Goal: Find specific page/section: Find specific page/section

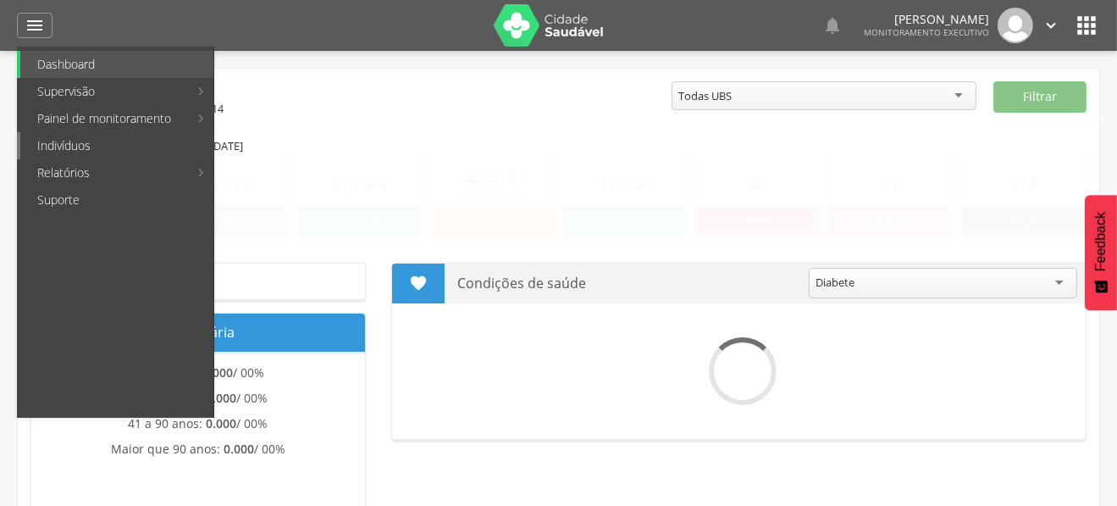
click at [75, 139] on link "Indivíduos" at bounding box center [116, 145] width 193 height 27
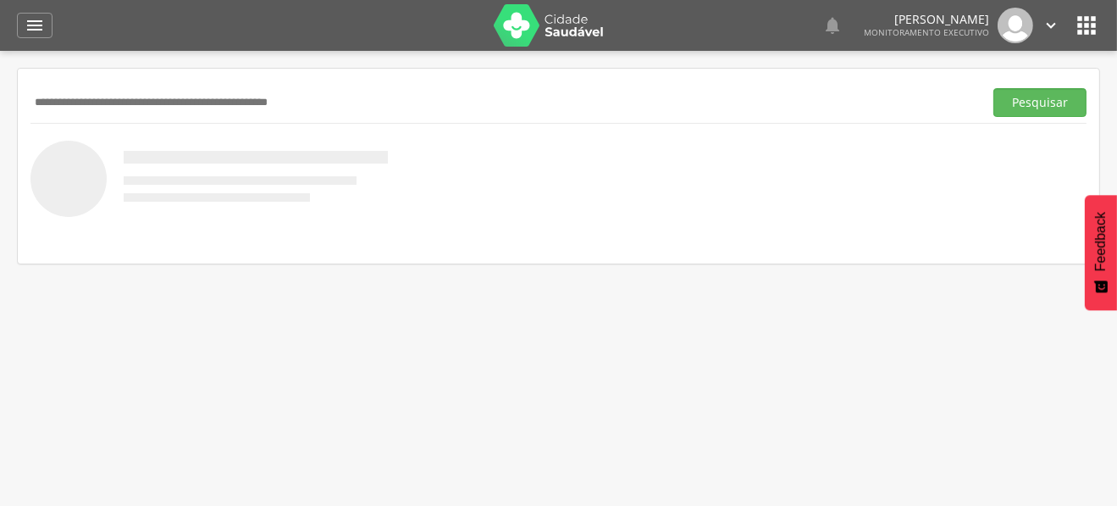
click at [170, 98] on input "text" at bounding box center [503, 102] width 946 height 29
click at [994, 88] on button "Pesquisar" at bounding box center [1040, 102] width 93 height 29
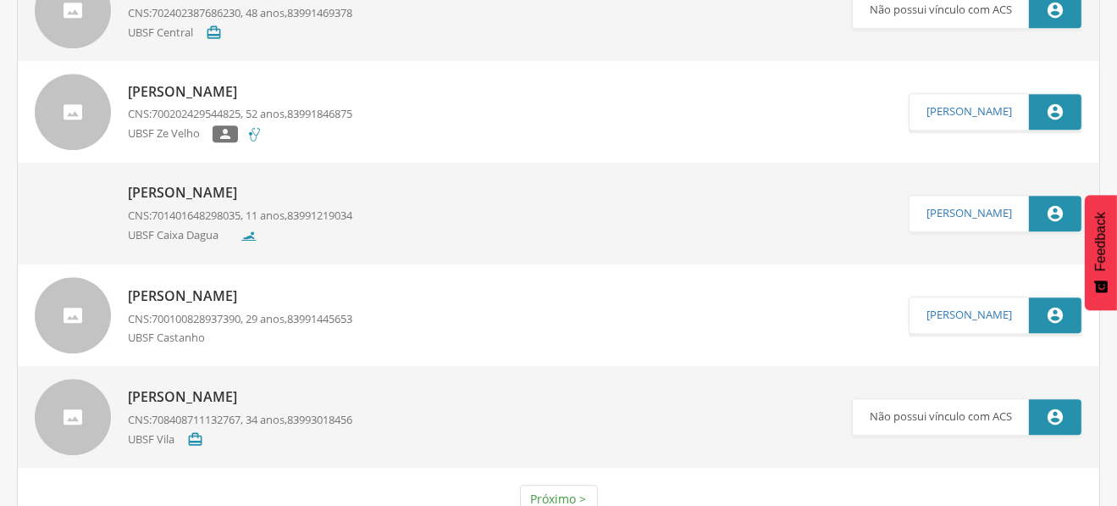
scroll to position [4776, 0]
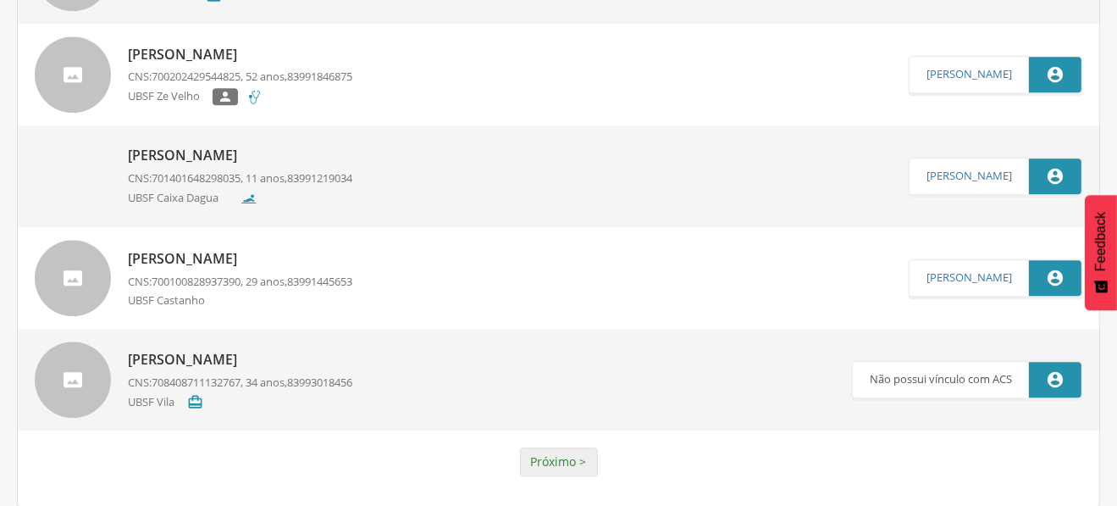
click at [548, 466] on link "Próximo >" at bounding box center [559, 461] width 78 height 29
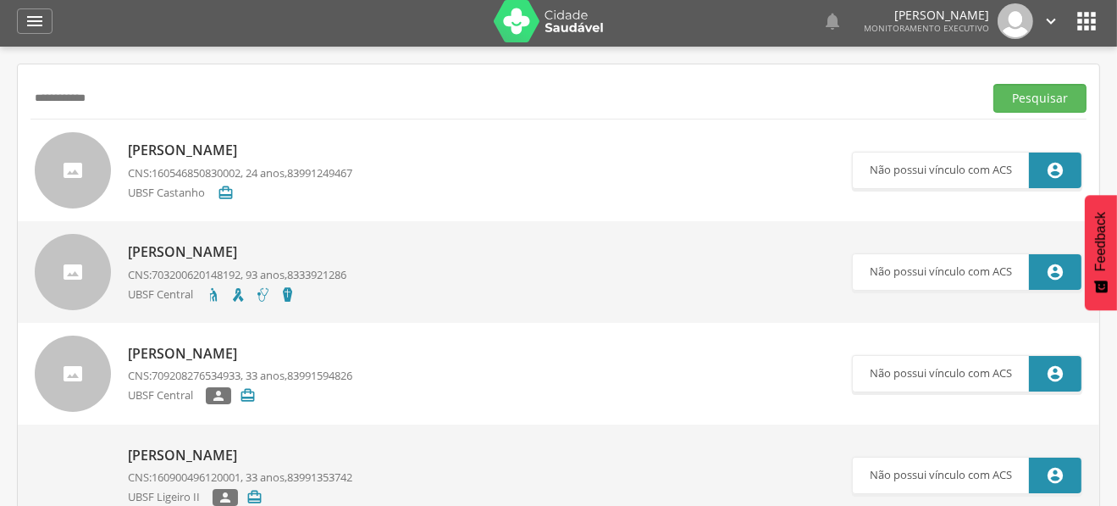
scroll to position [0, 0]
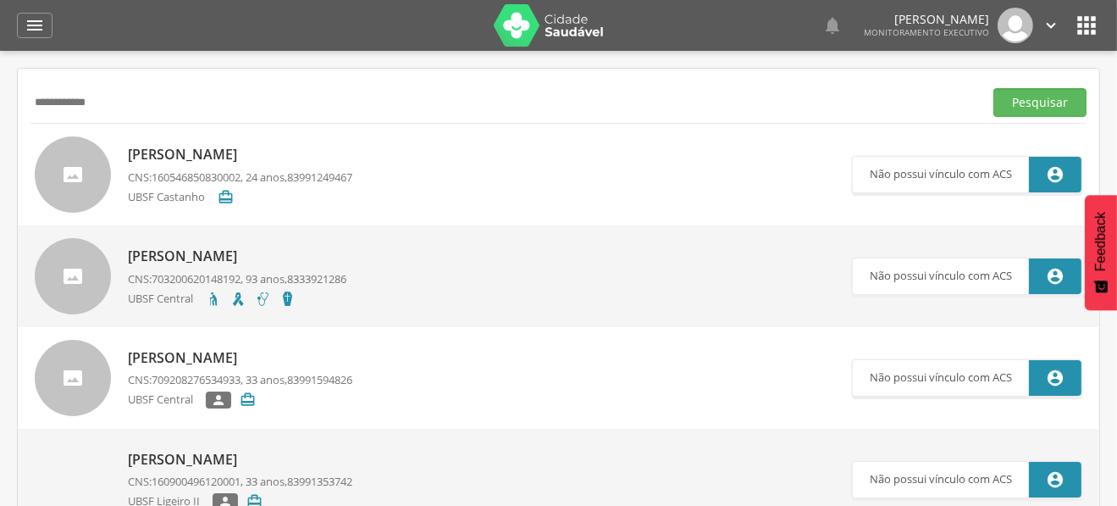
click at [64, 102] on input "**********" at bounding box center [503, 102] width 946 height 29
type input "**********"
click at [994, 88] on button "Pesquisar" at bounding box center [1040, 102] width 93 height 29
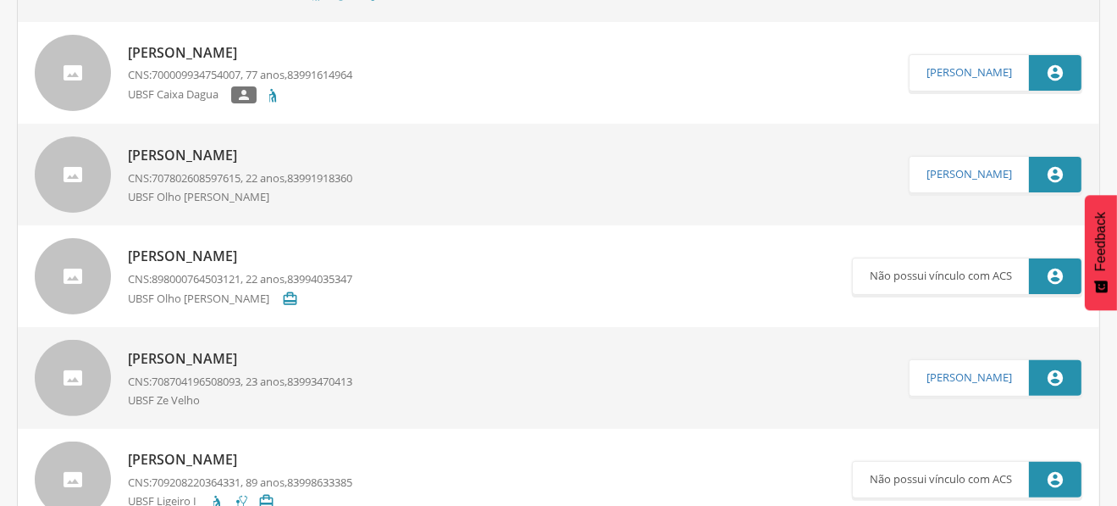
scroll to position [423, 0]
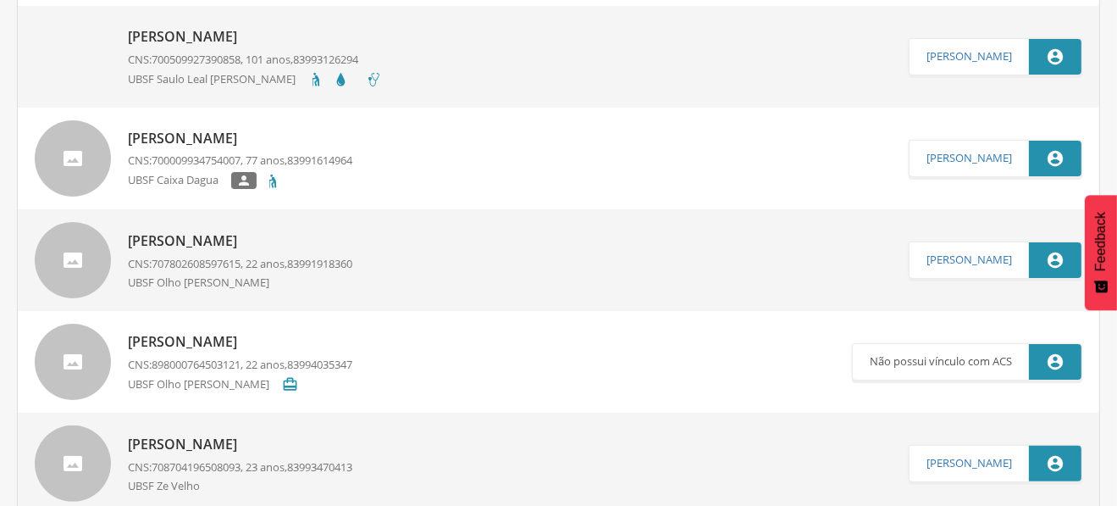
click at [250, 136] on p "[PERSON_NAME]" at bounding box center [240, 138] width 224 height 19
type input "**********"
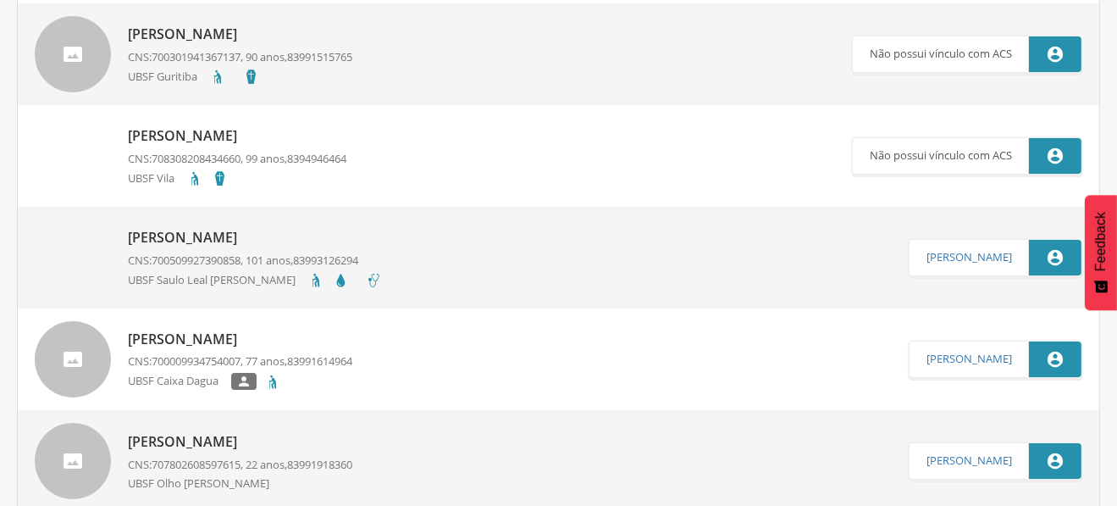
scroll to position [389, 0]
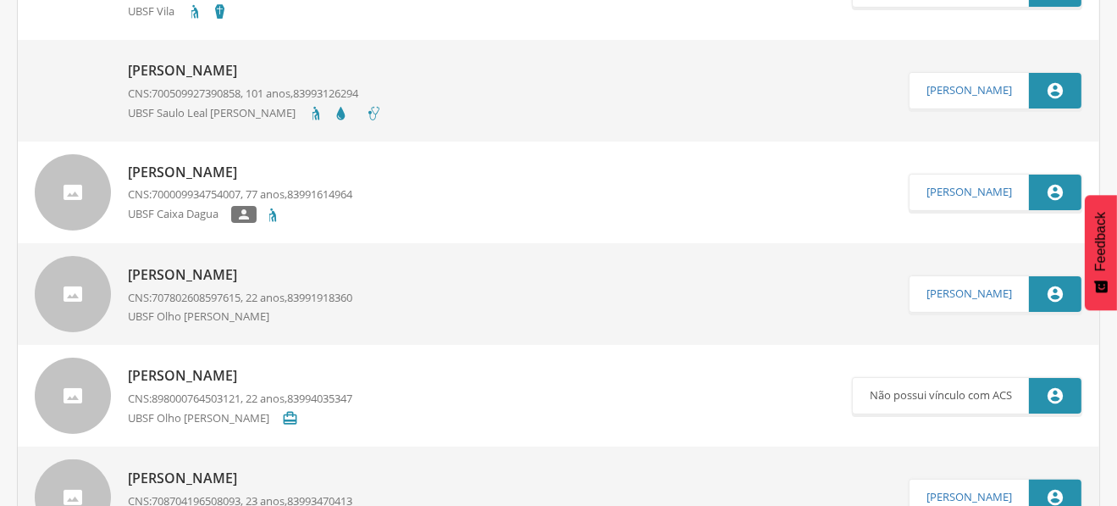
click at [242, 170] on p "[PERSON_NAME]" at bounding box center [240, 172] width 224 height 19
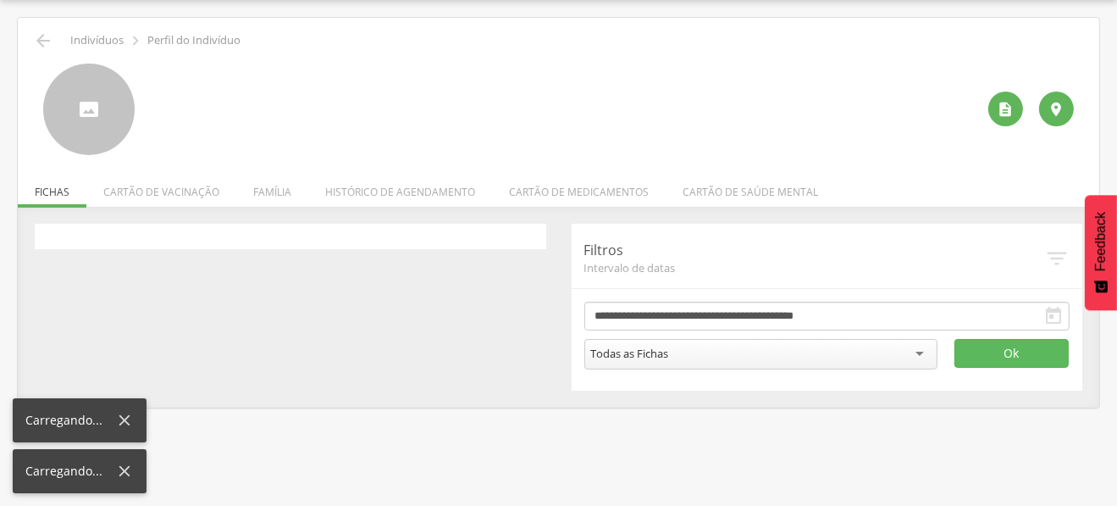
scroll to position [50, 0]
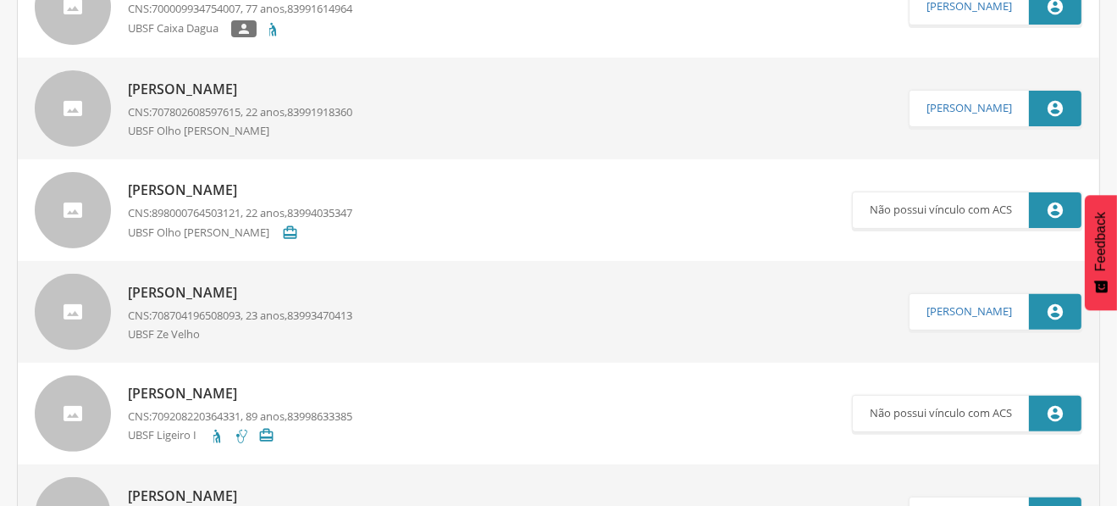
scroll to position [474, 0]
